Goal: Register for event/course

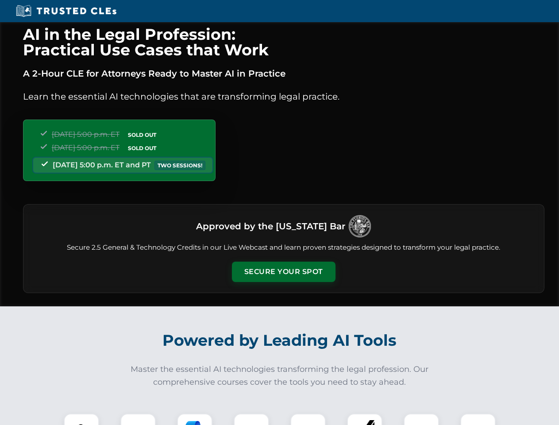
click at [283, 272] on button "Secure Your Spot" at bounding box center [284, 271] width 104 height 20
click at [81, 419] on img at bounding box center [82, 431] width 26 height 26
click at [138, 419] on div at bounding box center [137, 430] width 35 height 35
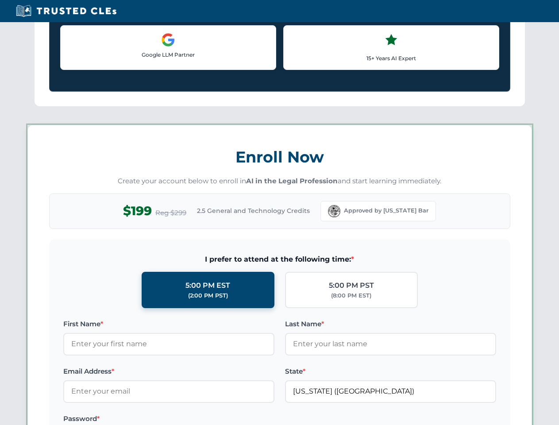
click at [251, 419] on label "Password *" at bounding box center [168, 418] width 211 height 11
